Goal: Task Accomplishment & Management: Manage account settings

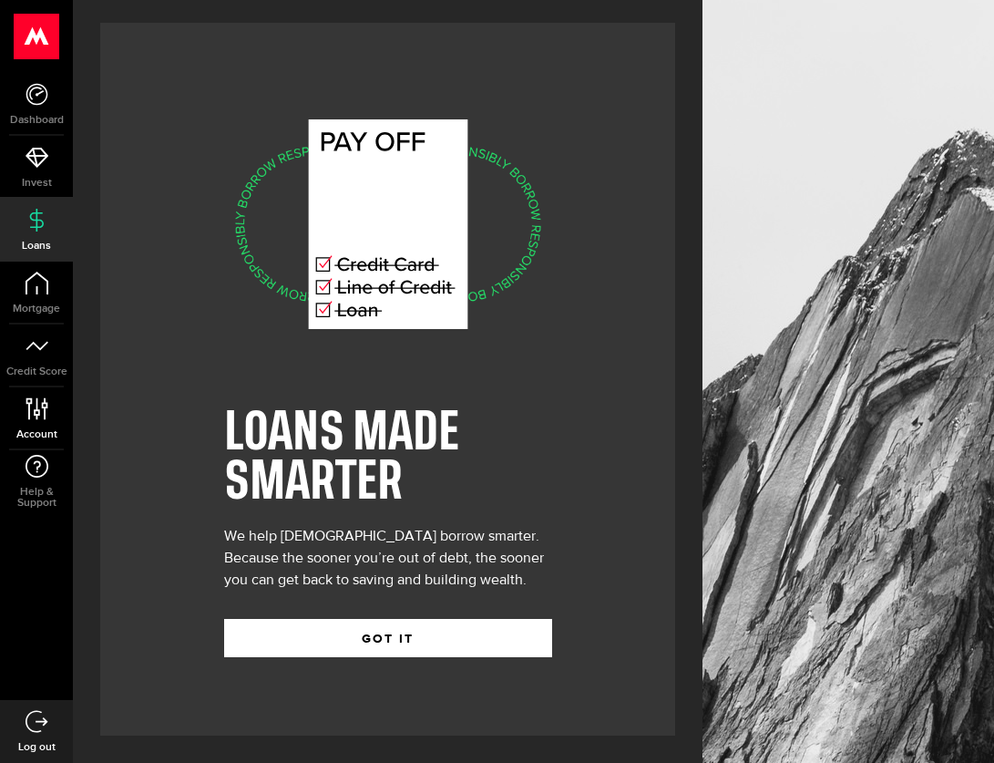
click at [41, 406] on use at bounding box center [37, 408] width 22 height 22
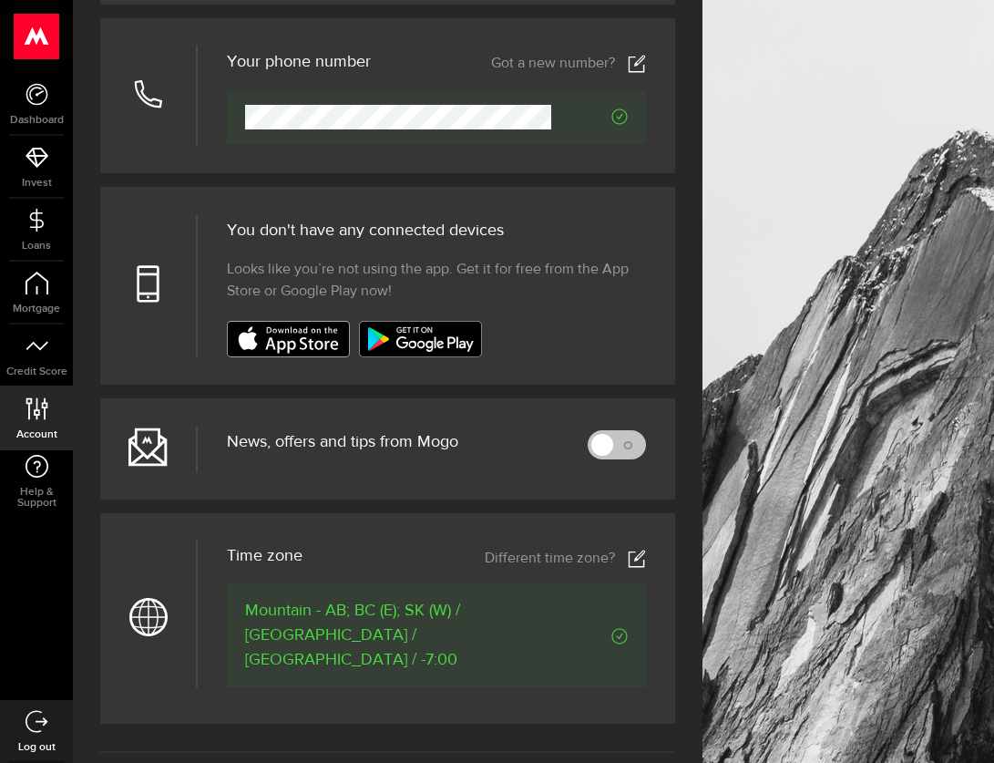
scroll to position [511, 0]
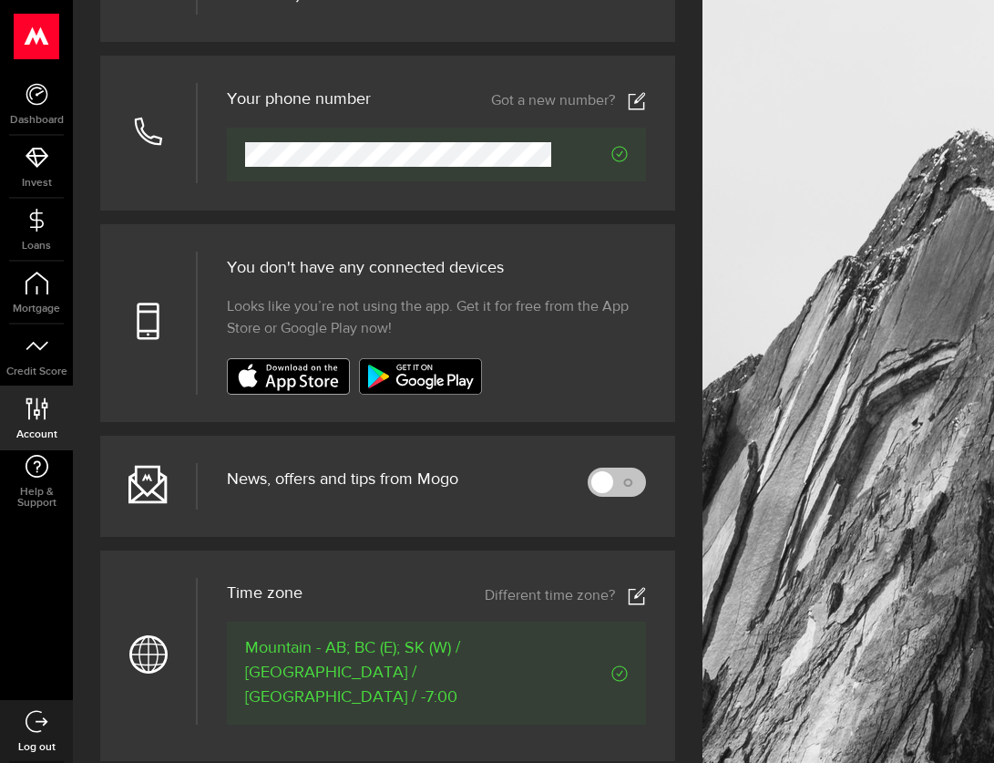
click at [365, 602] on header "Time zone Different time zone?" at bounding box center [436, 595] width 419 height 26
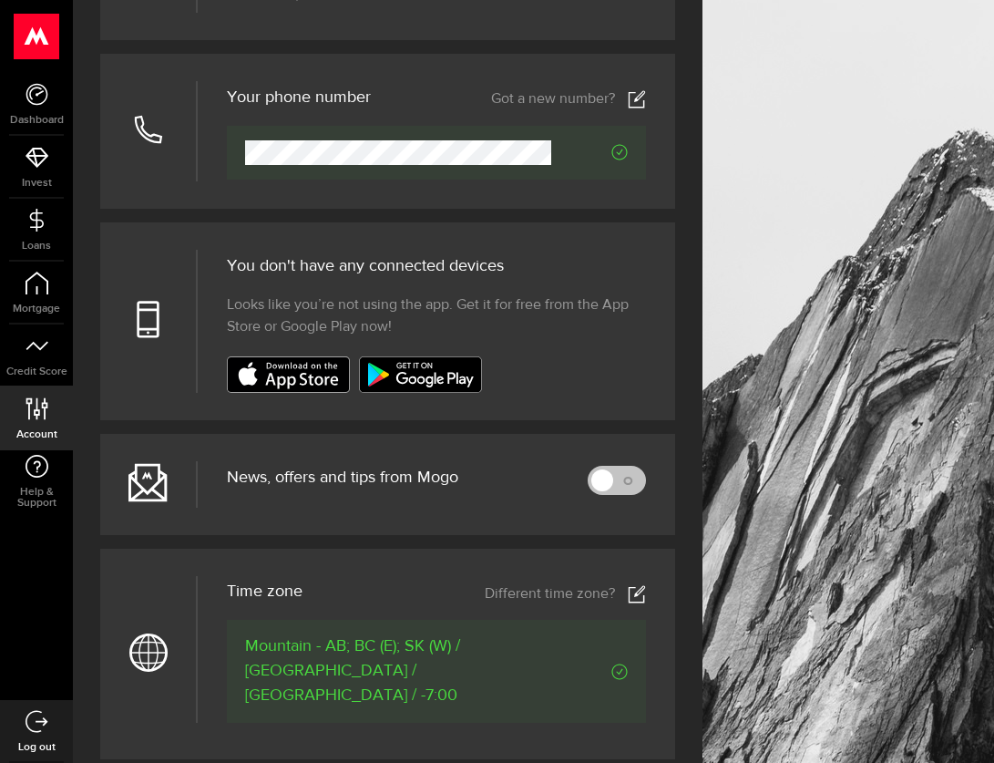
click at [622, 664] on icon "Verified" at bounding box center [620, 672] width 16 height 16
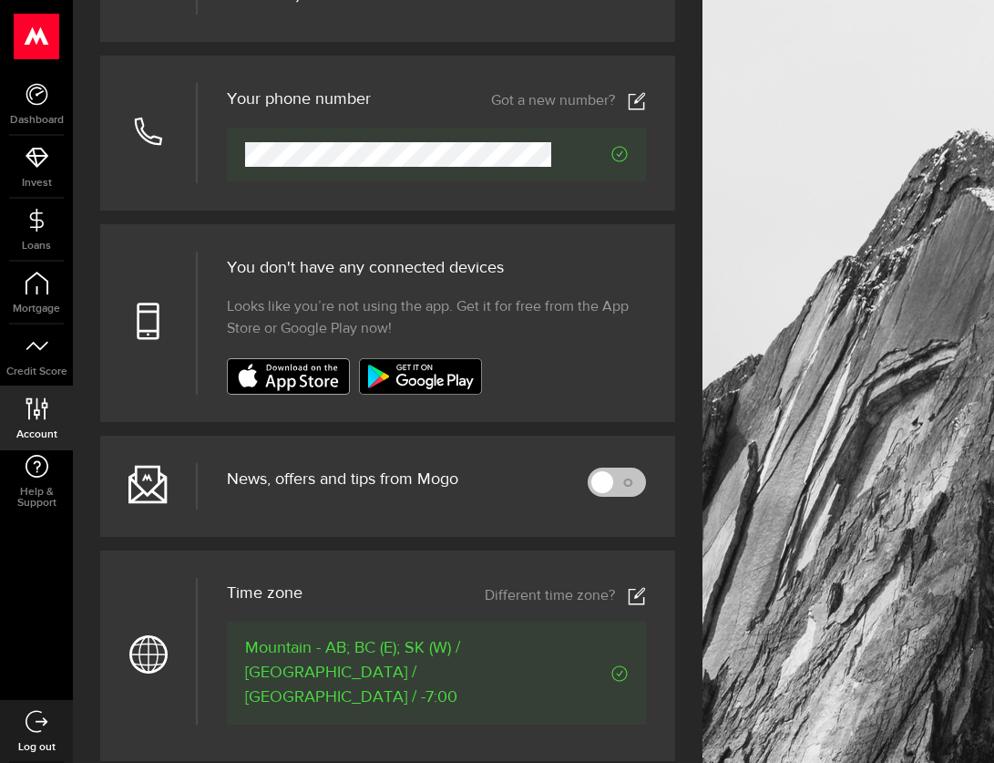
click at [512, 371] on div at bounding box center [436, 376] width 419 height 36
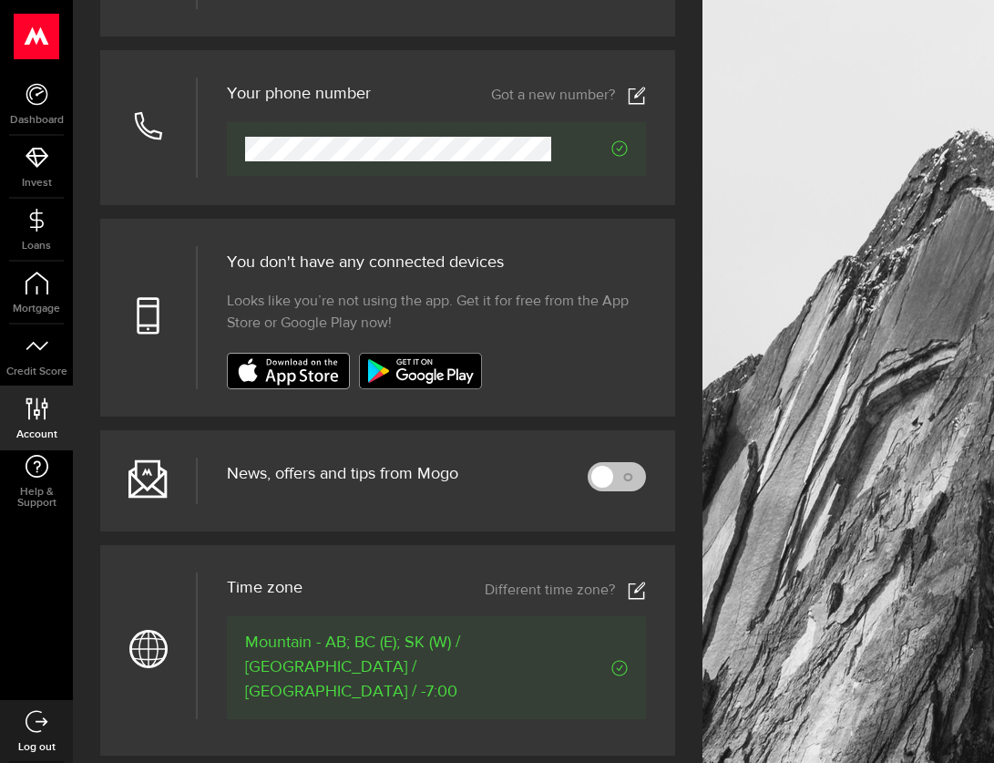
scroll to position [486, 0]
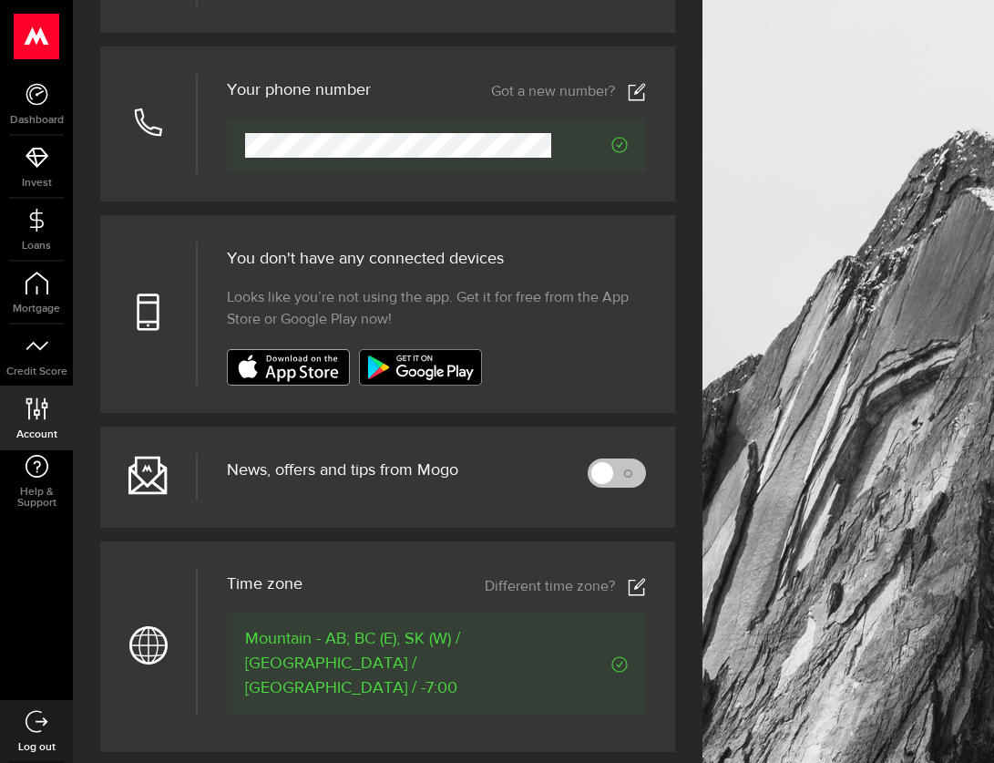
drag, startPoint x: 608, startPoint y: 552, endPoint x: 505, endPoint y: 542, distance: 103.5
click at [506, 542] on div "Votre adresse courriel Your email address Got a new email? Got a new email? You…" at bounding box center [387, 418] width 575 height 1418
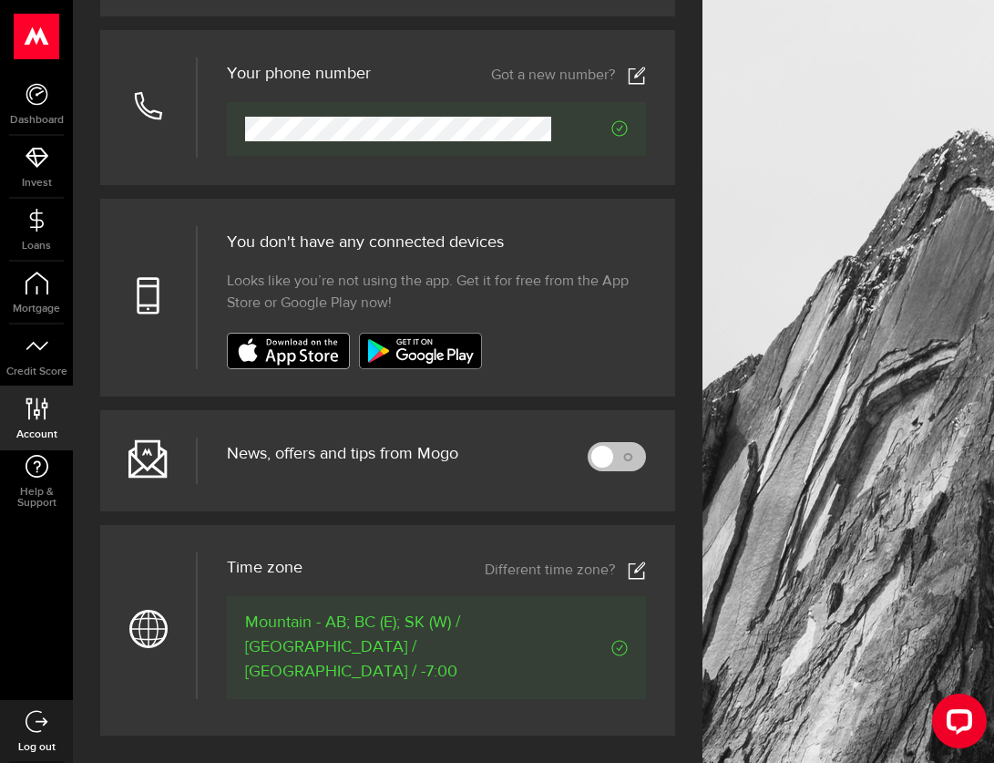
scroll to position [548, 0]
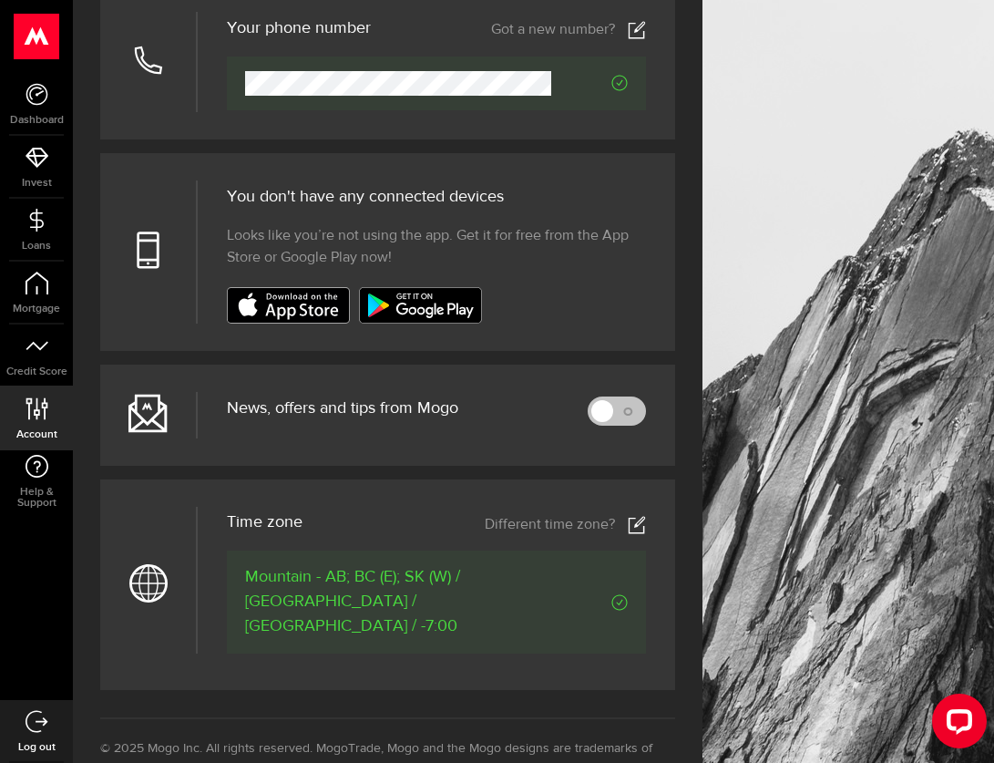
click at [638, 527] on icon at bounding box center [637, 525] width 18 height 18
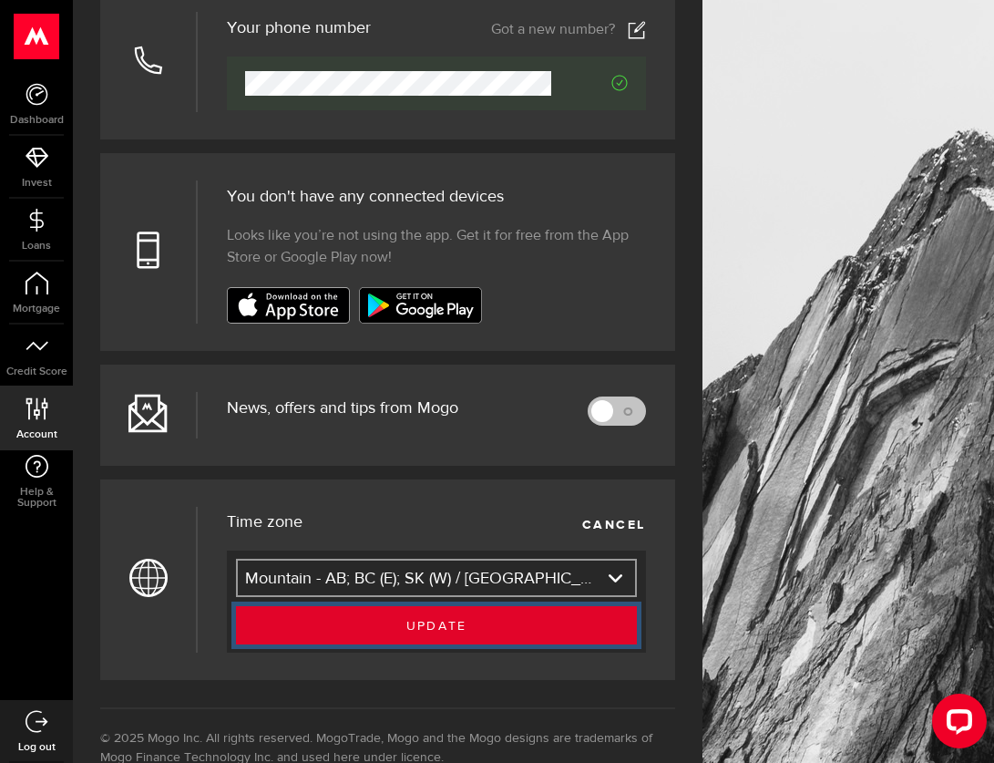
click at [509, 630] on button "Update" at bounding box center [436, 625] width 401 height 38
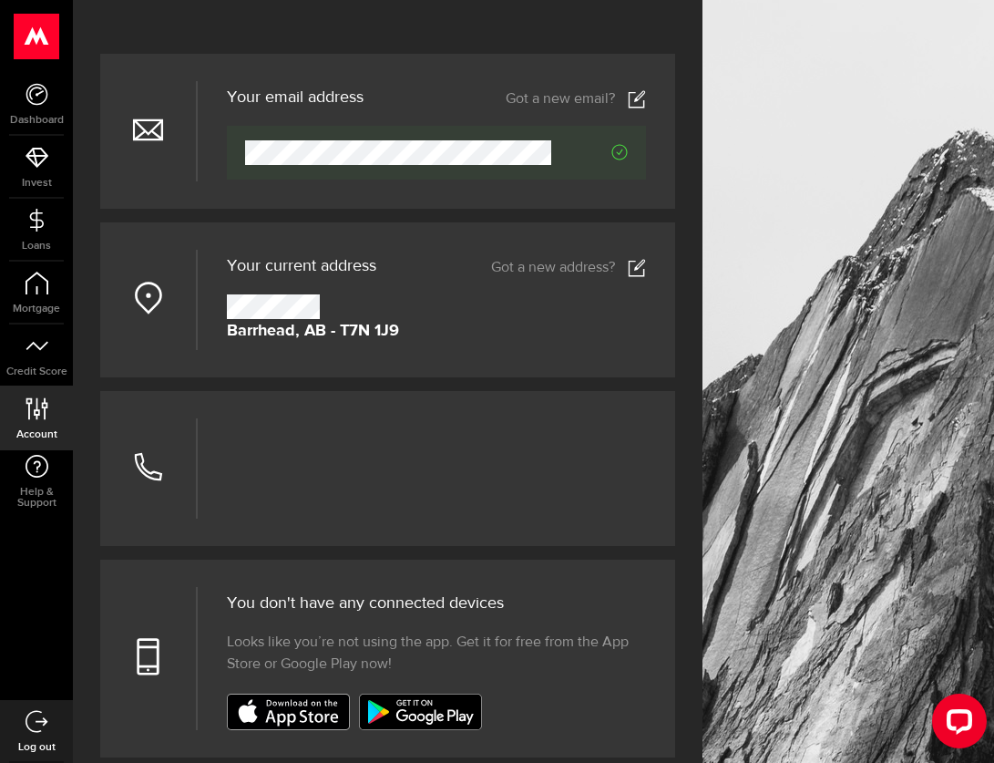
scroll to position [139, 0]
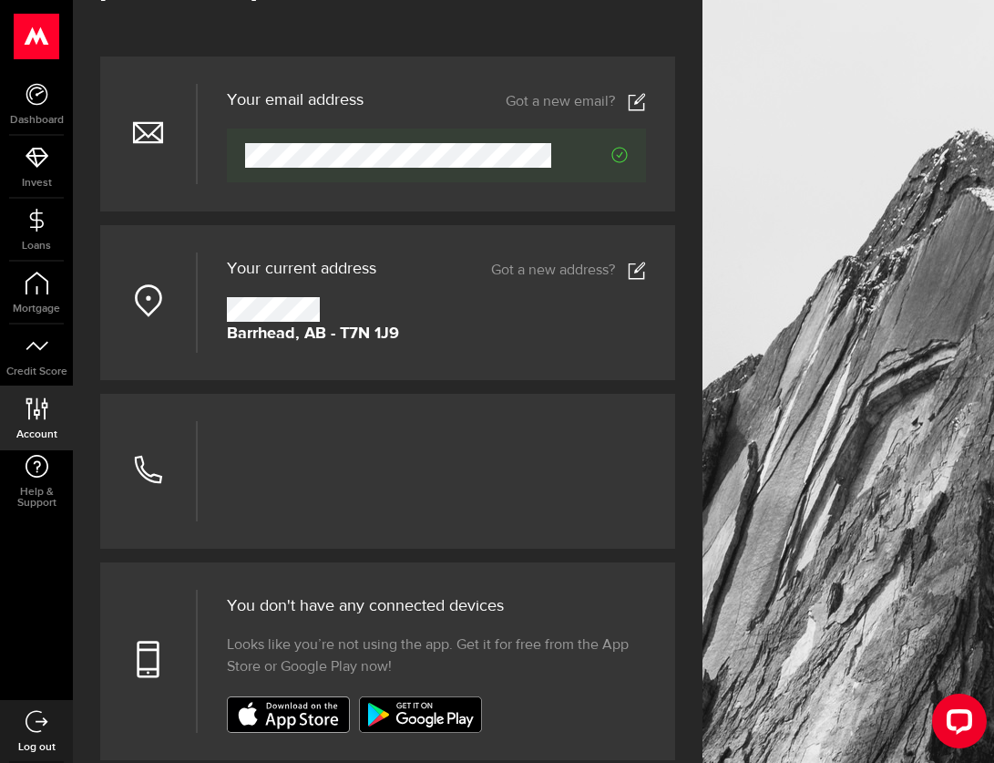
click at [493, 439] on div "Your phone number Got a new number? Your phone number Looks like you haven't en…" at bounding box center [435, 471] width 479 height 100
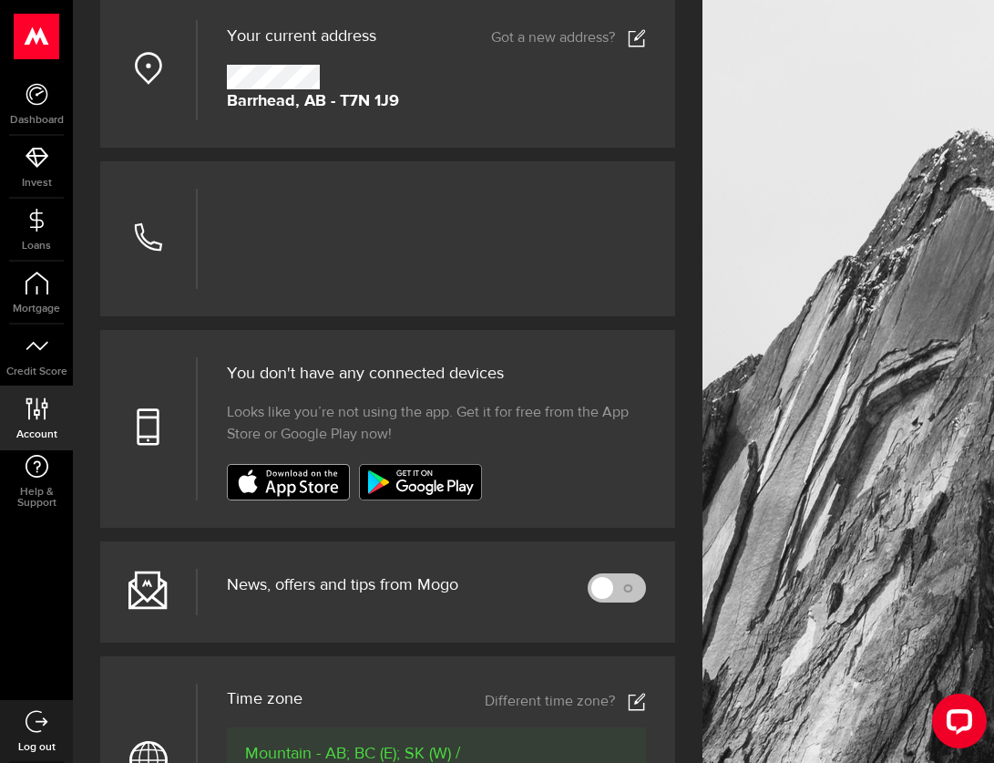
scroll to position [367, 0]
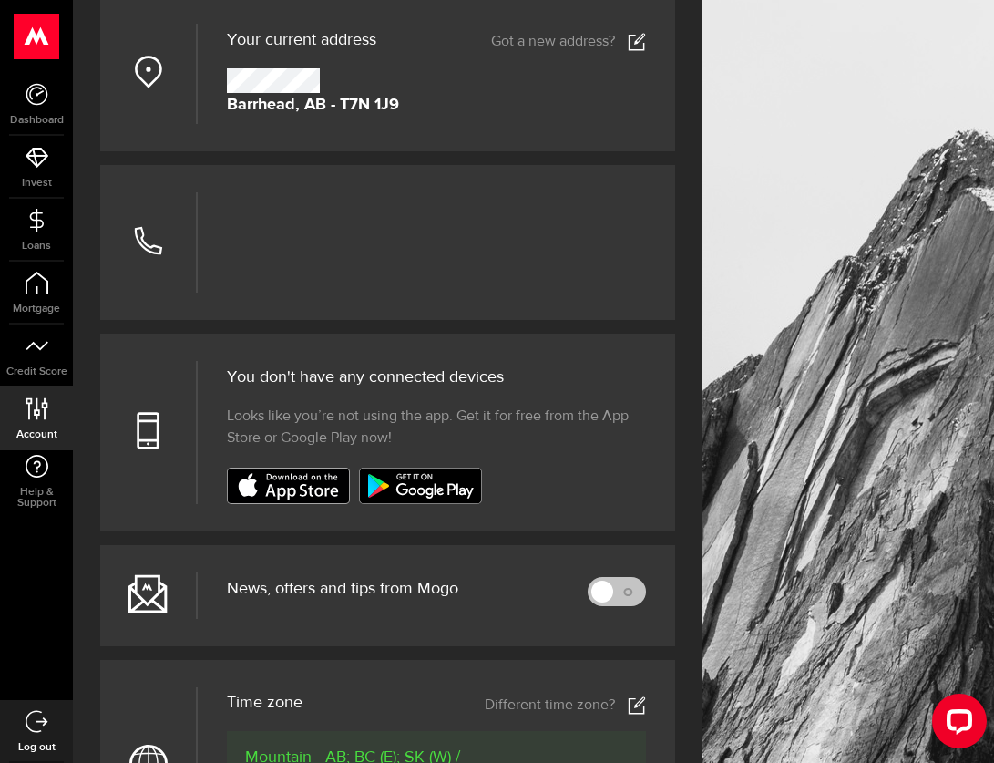
click at [142, 231] on use at bounding box center [147, 240] width 27 height 27
click at [142, 232] on use at bounding box center [147, 240] width 27 height 27
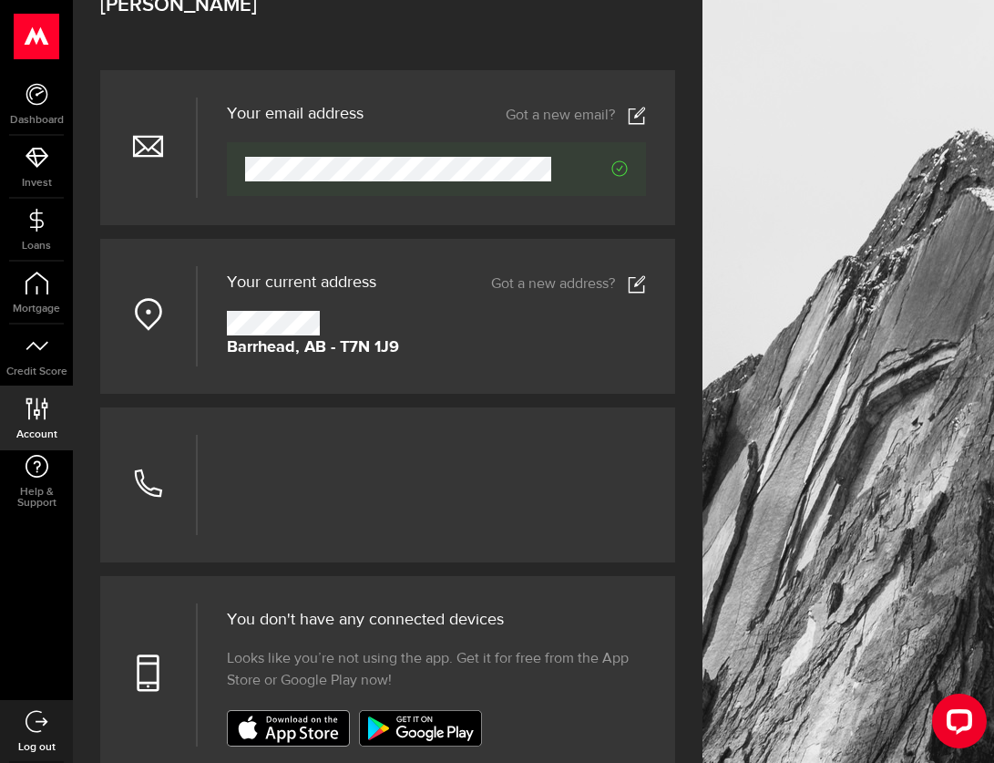
scroll to position [120, 0]
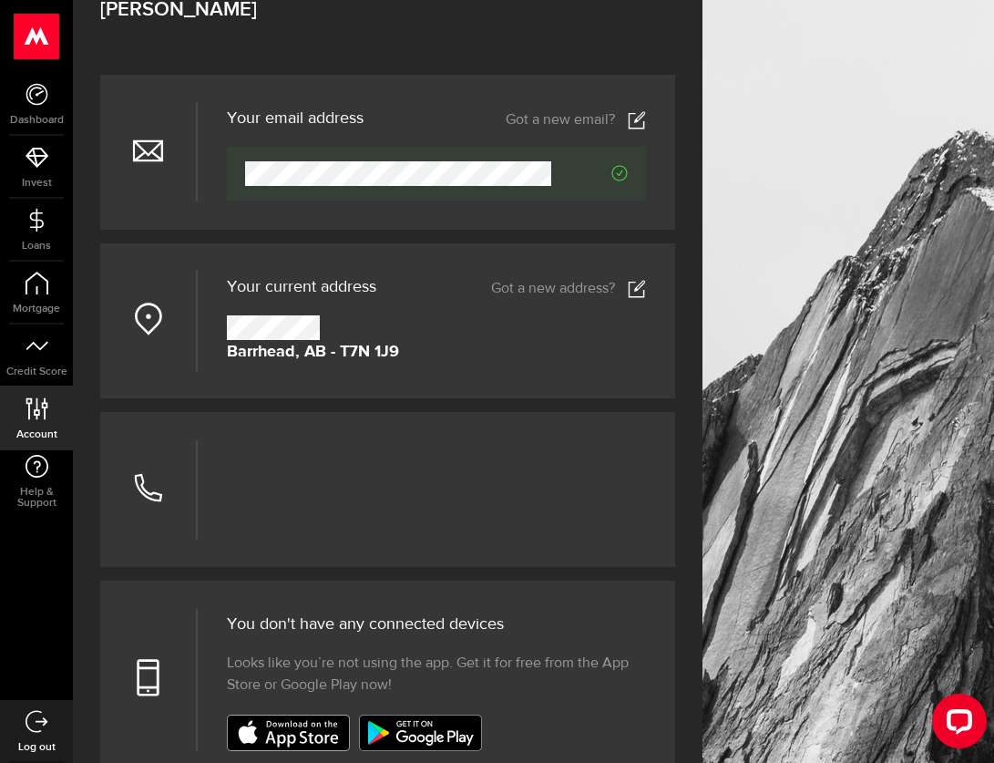
click at [142, 483] on use at bounding box center [147, 487] width 27 height 27
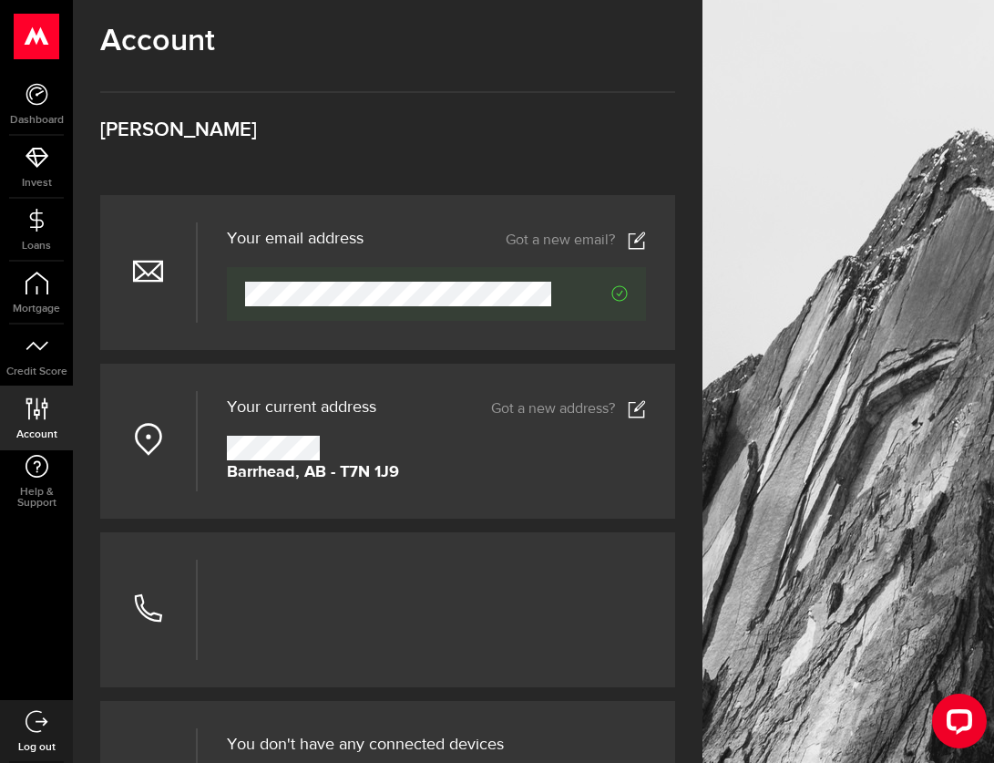
scroll to position [1, 0]
click at [639, 411] on icon at bounding box center [637, 408] width 18 height 18
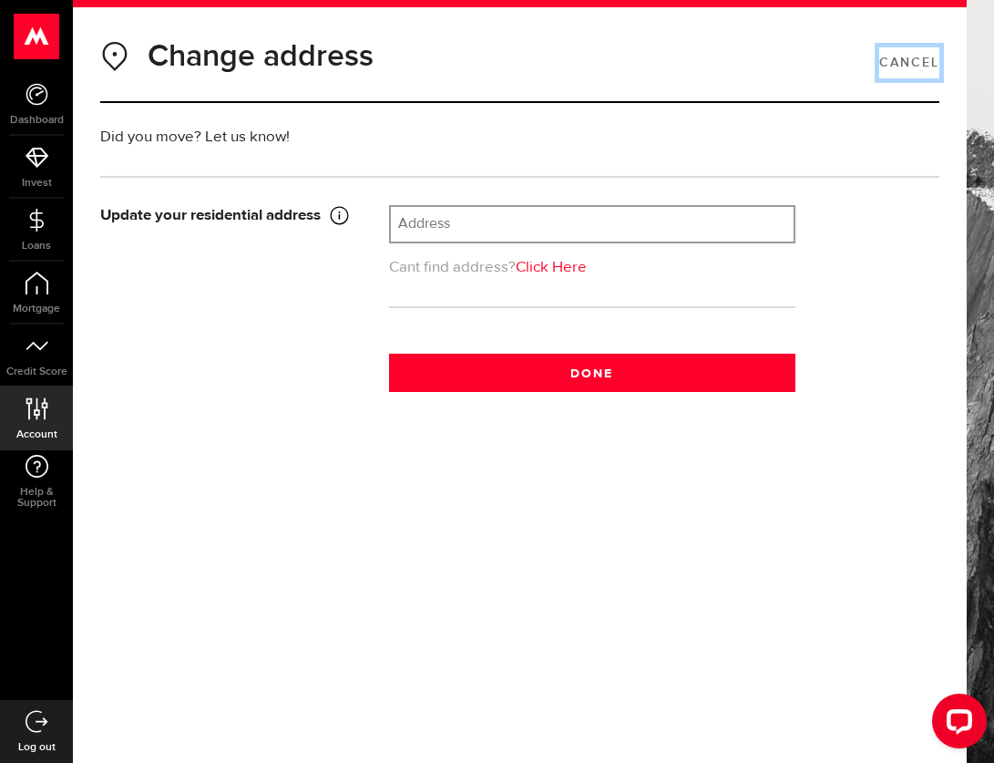
click at [903, 59] on link "Cancel" at bounding box center [910, 62] width 60 height 31
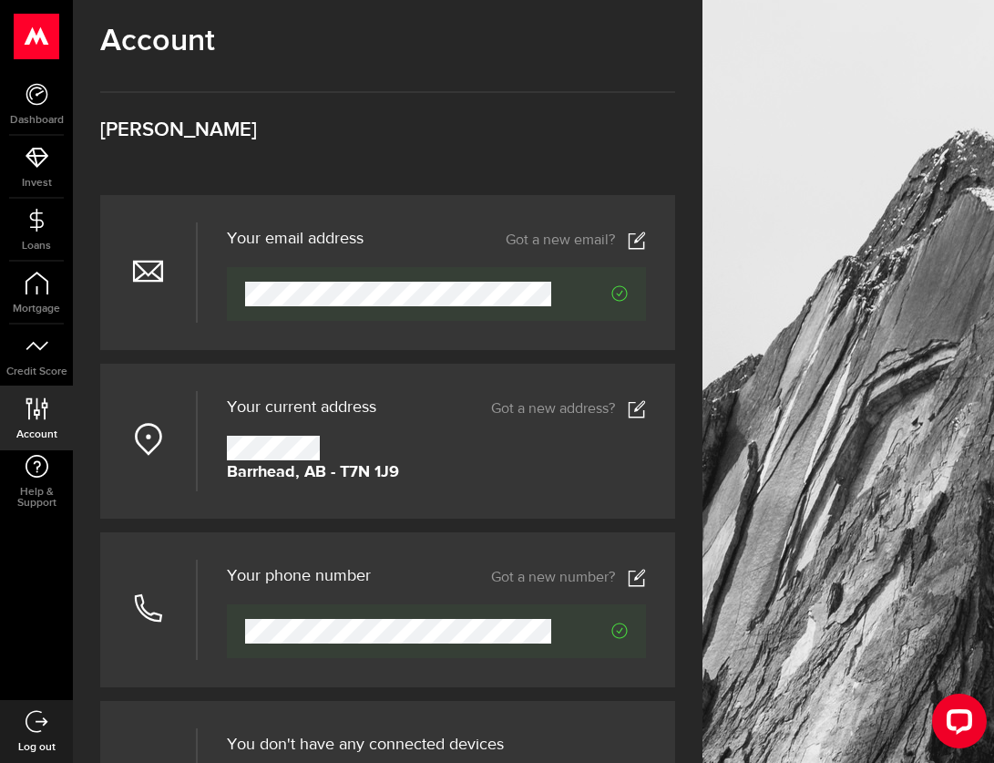
click at [40, 411] on icon at bounding box center [37, 408] width 25 height 23
click at [634, 575] on icon at bounding box center [637, 578] width 18 height 18
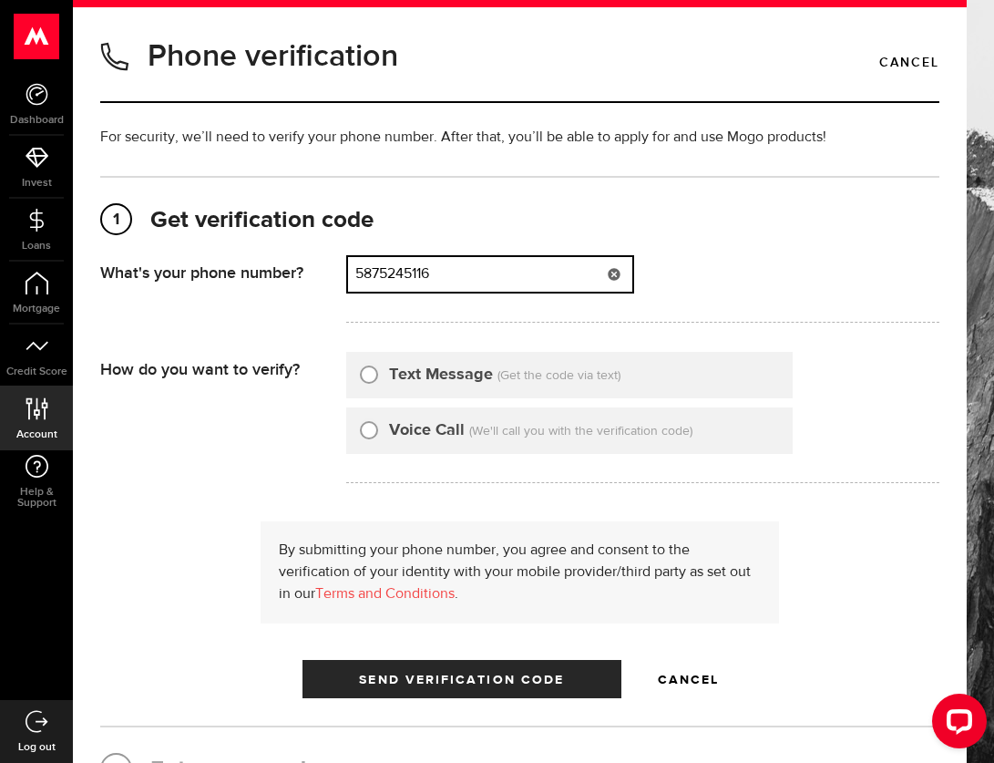
drag, startPoint x: 460, startPoint y: 270, endPoint x: 345, endPoint y: 266, distance: 115.8
click at [345, 266] on div "What's your phone number? That doesn't look like a valid phone number. Try agai…" at bounding box center [519, 294] width 839 height 78
type input "5875245116"
click at [615, 274] on icon at bounding box center [614, 274] width 15 height 15
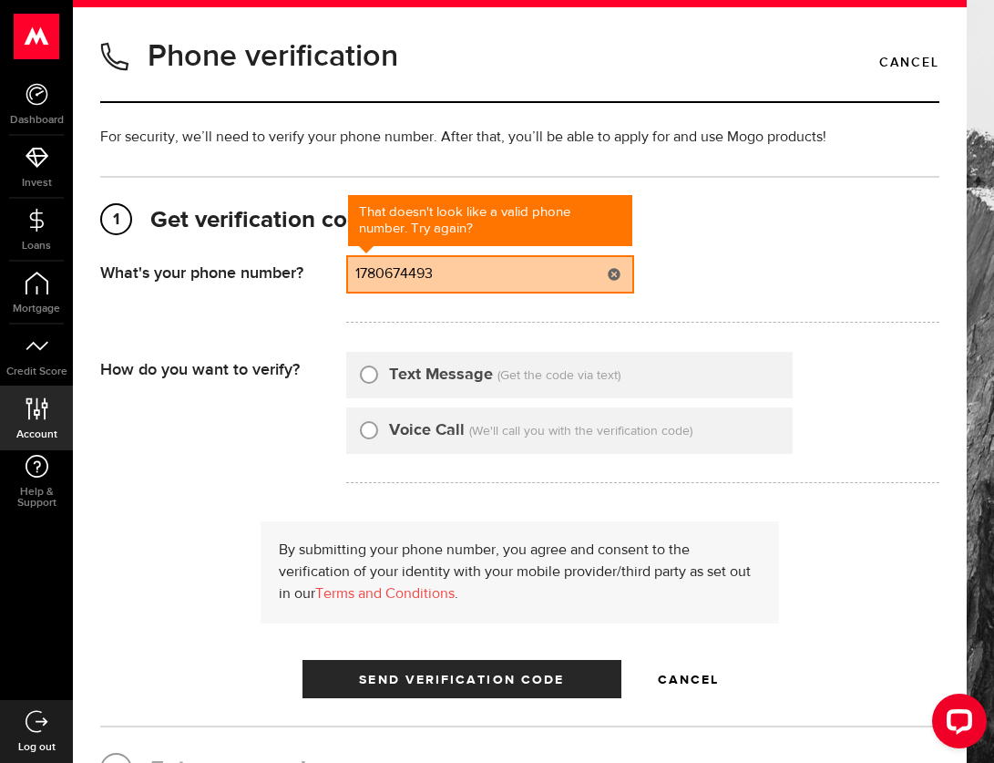
drag, startPoint x: 364, startPoint y: 268, endPoint x: 373, endPoint y: 271, distance: 9.5
click at [365, 268] on input "1780674493" at bounding box center [490, 274] width 284 height 35
drag, startPoint x: 447, startPoint y: 271, endPoint x: 476, endPoint y: 278, distance: 30.1
click at [449, 271] on input "780674493" at bounding box center [490, 274] width 284 height 35
type input "7806744938"
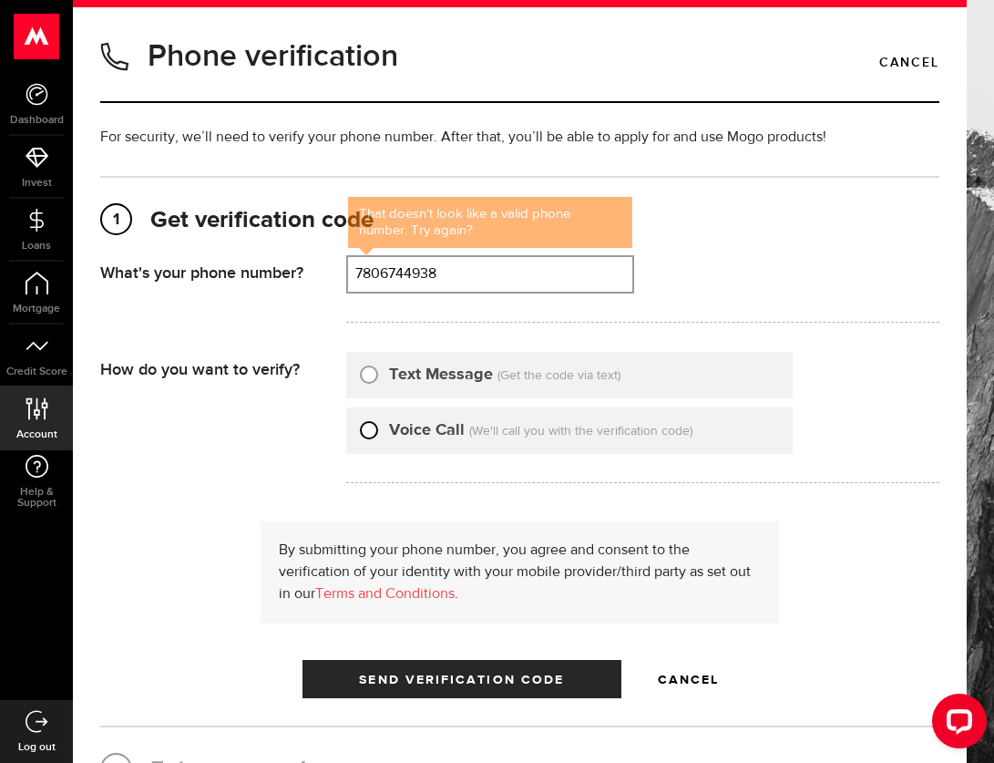
click at [369, 428] on input "Voice Call" at bounding box center [369, 427] width 18 height 18
radio input "true"
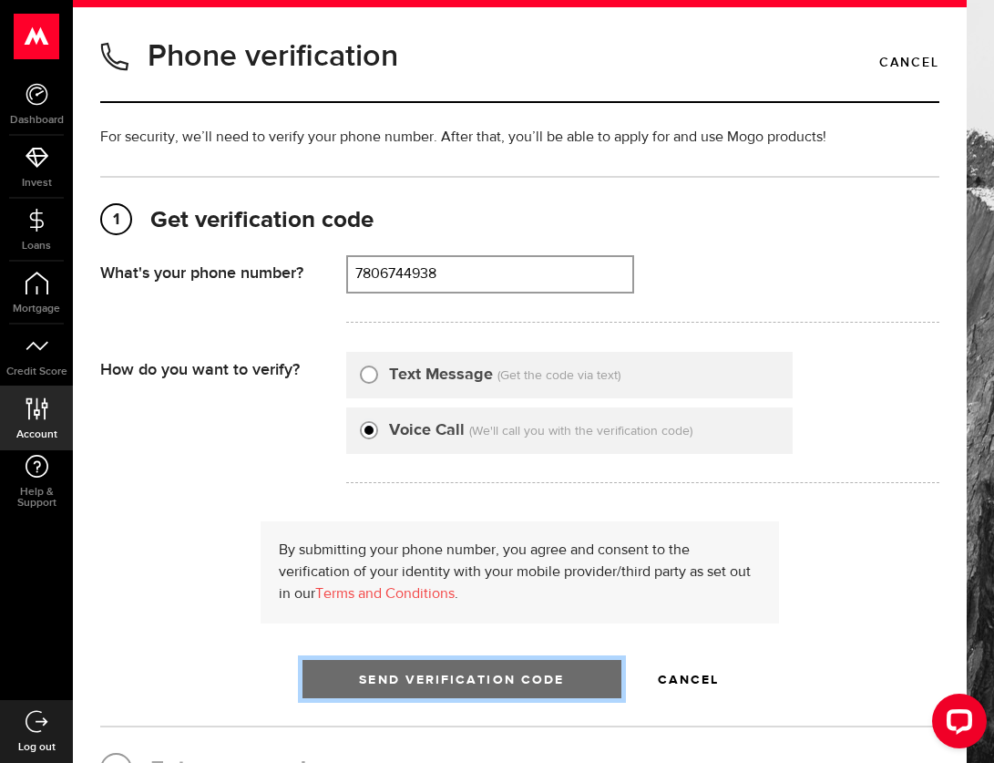
click at [438, 679] on span "Send Verification Code" at bounding box center [461, 680] width 205 height 13
